Goal: Task Accomplishment & Management: Use online tool/utility

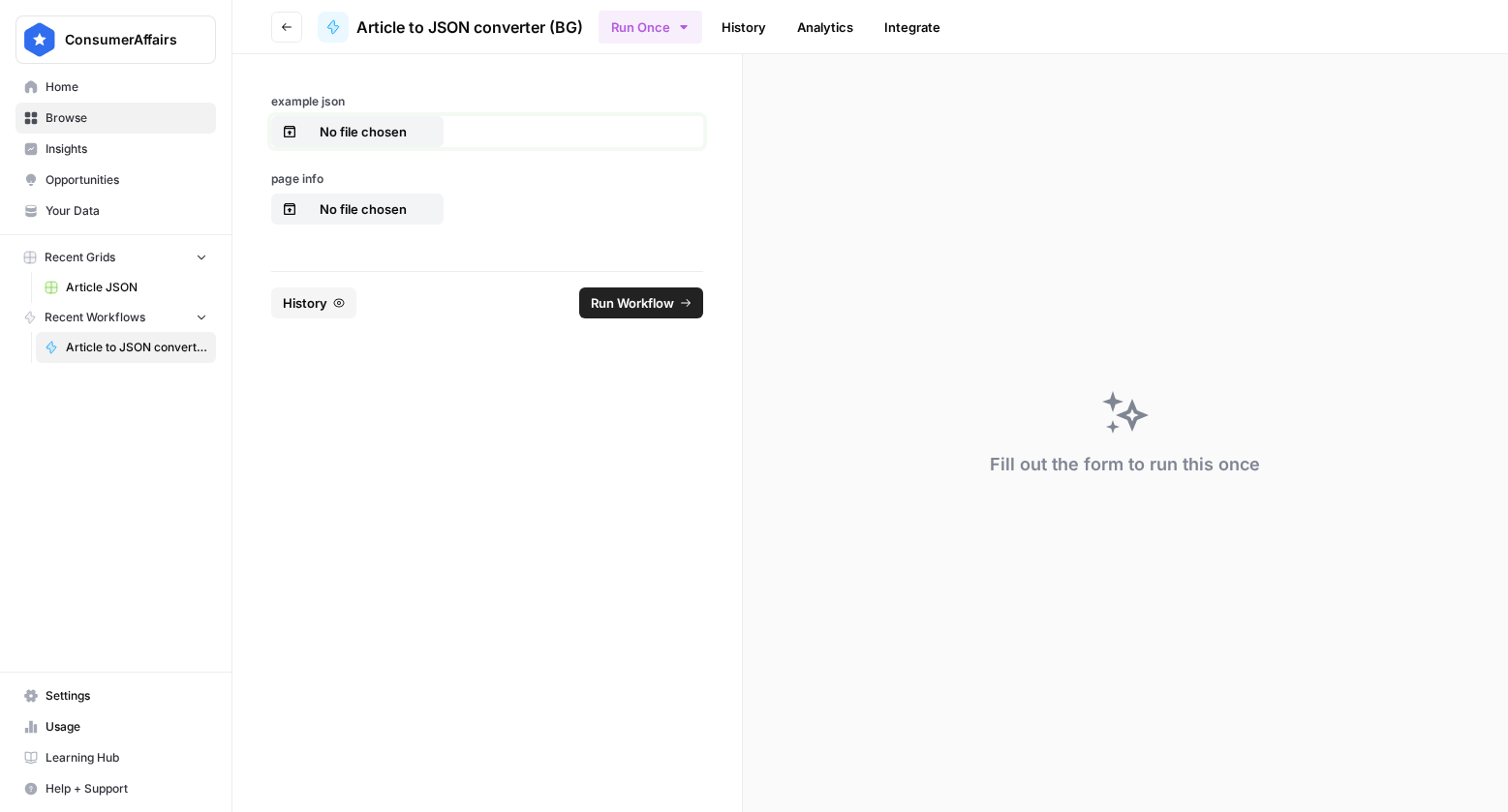
click at [386, 130] on p "No file chosen" at bounding box center [362, 131] width 124 height 19
click at [349, 209] on p "No file chosen" at bounding box center [362, 209] width 124 height 19
click at [662, 305] on span "Run Workflow" at bounding box center [631, 303] width 83 height 19
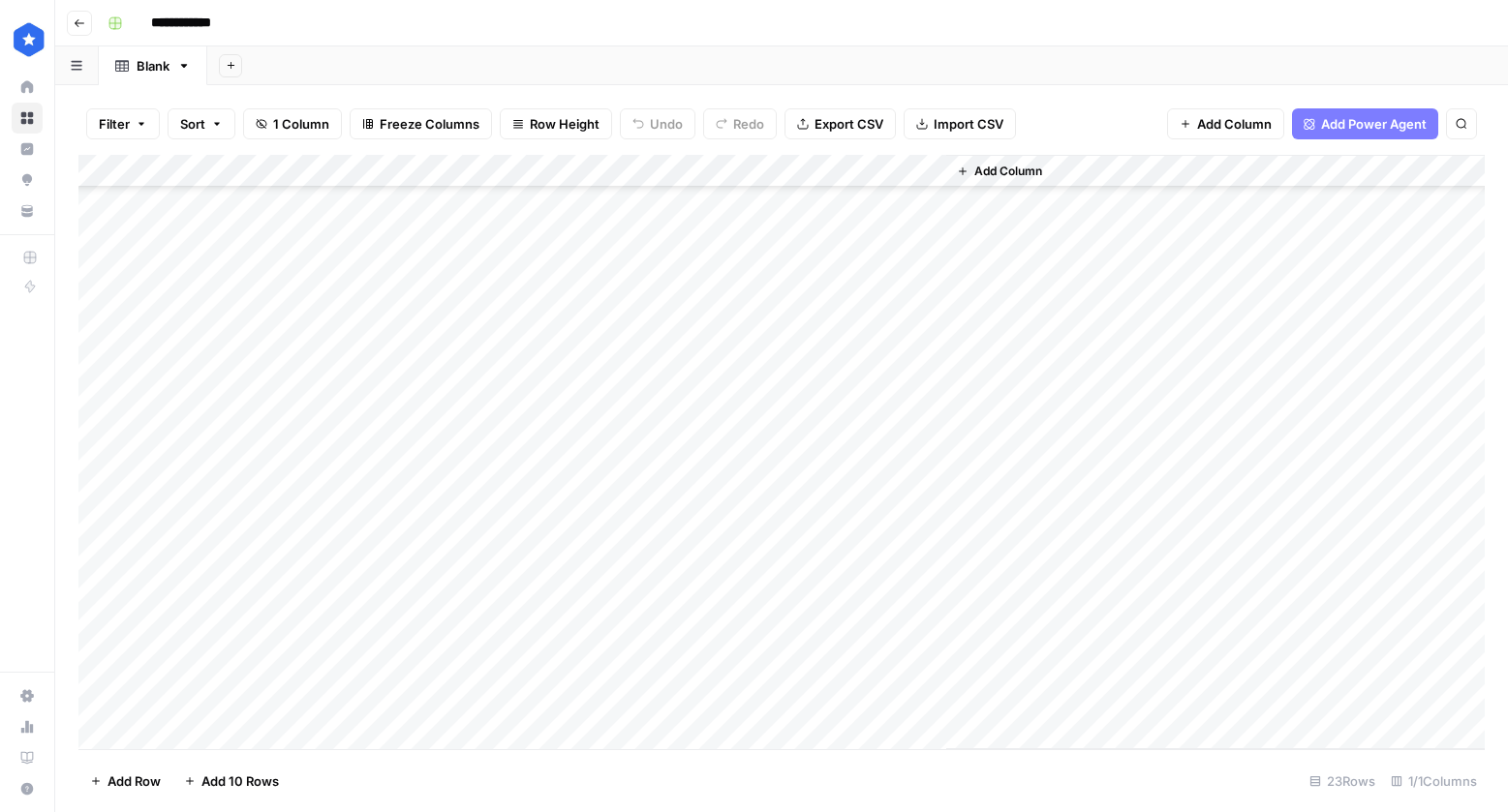
scroll to position [227, 0]
click at [623, 701] on div "Add Column" at bounding box center [781, 452] width 1406 height 594
click at [585, 698] on div "Add Column" at bounding box center [781, 452] width 1406 height 594
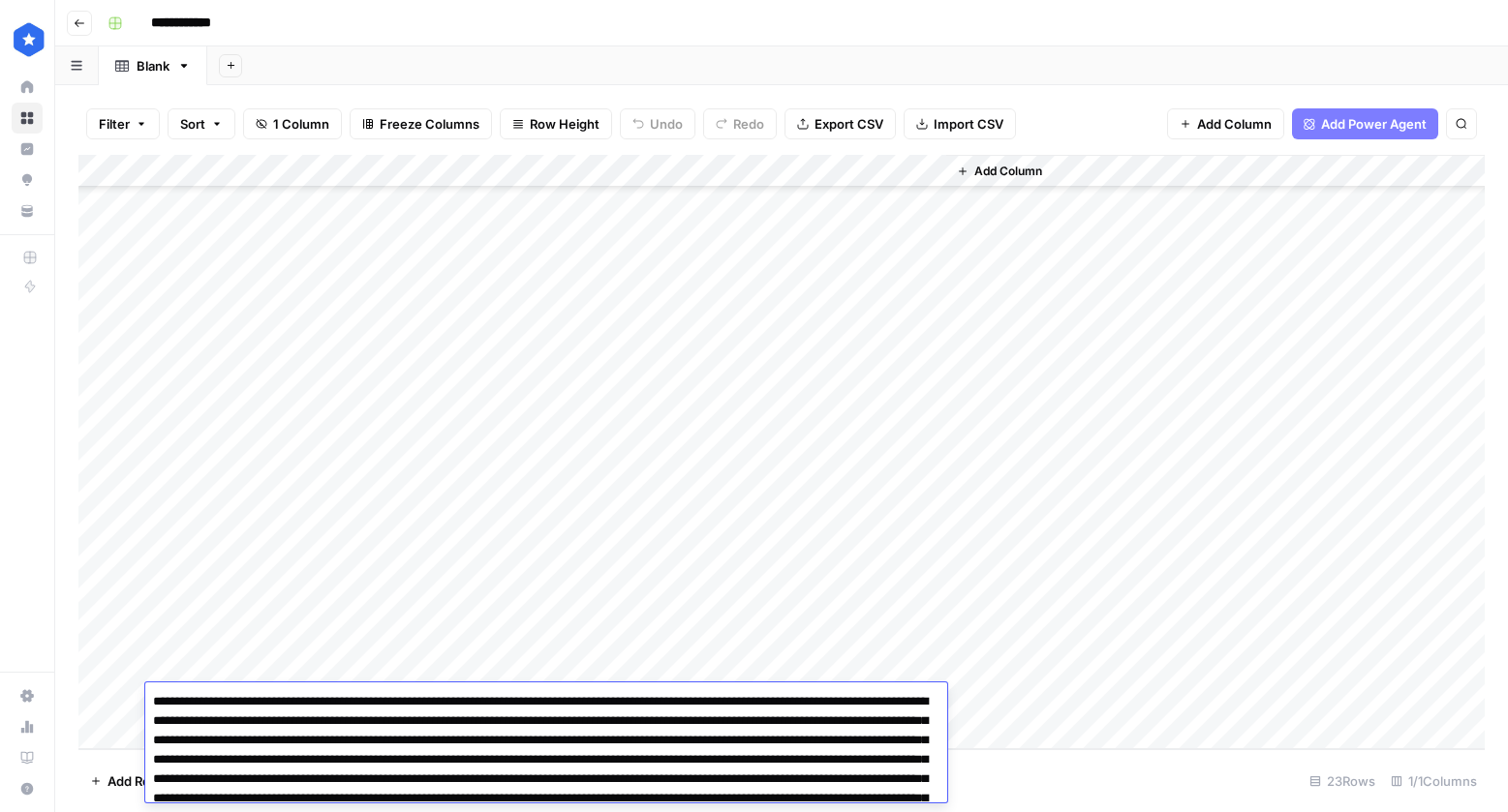
drag, startPoint x: 555, startPoint y: 735, endPoint x: 613, endPoint y: 727, distance: 58.5
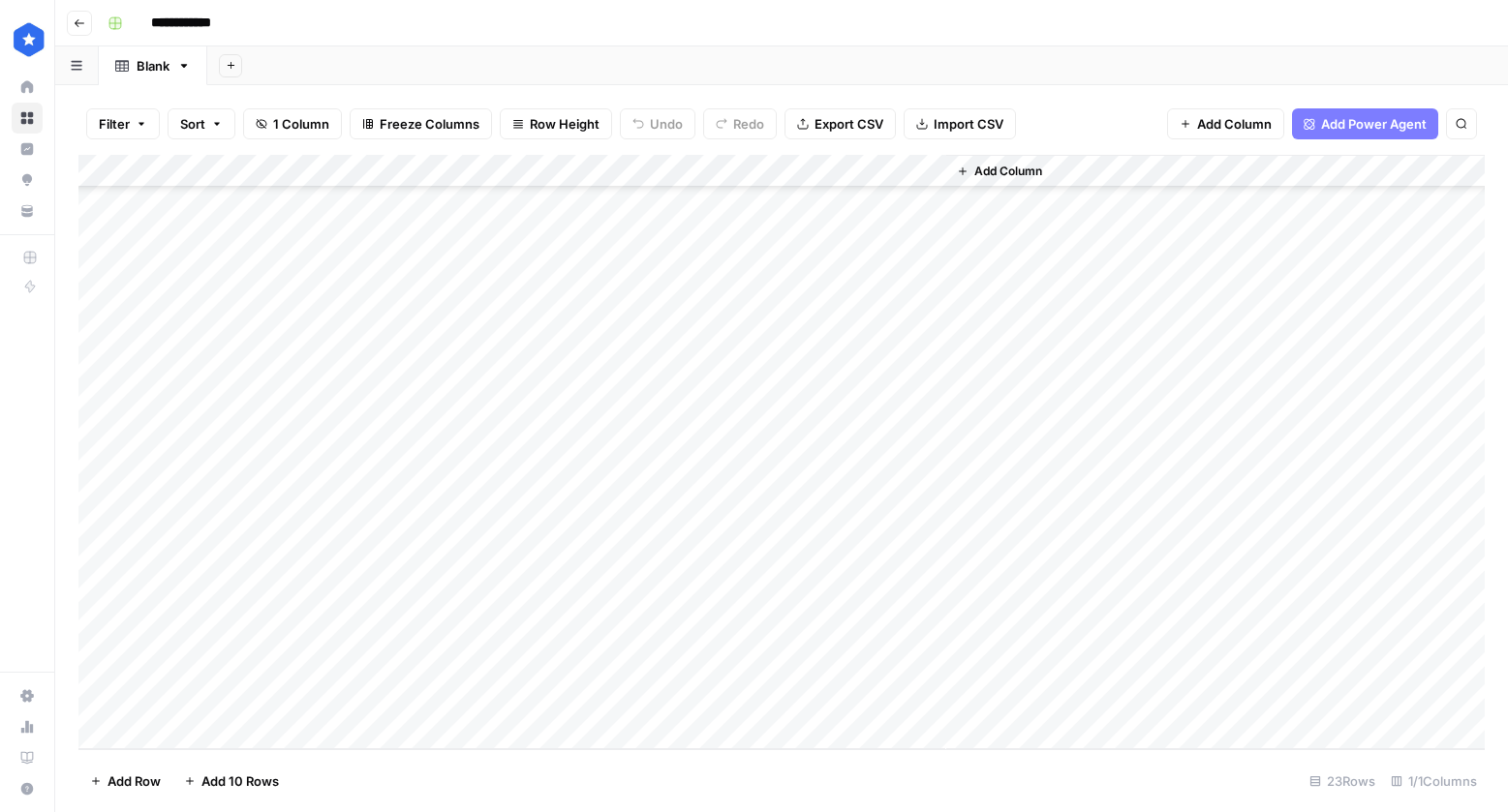
click at [1058, 210] on div "Add Column" at bounding box center [1215, 452] width 539 height 594
